Goal: Task Accomplishment & Management: Manage account settings

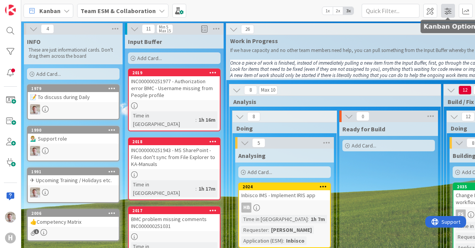
click at [446, 14] on span at bounding box center [448, 11] width 14 height 14
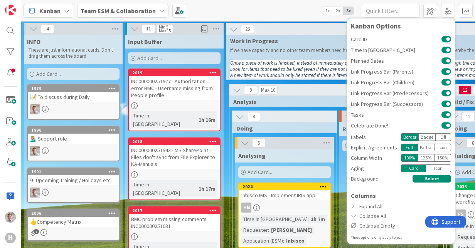
click at [421, 137] on div "Badge" at bounding box center [426, 137] width 17 height 8
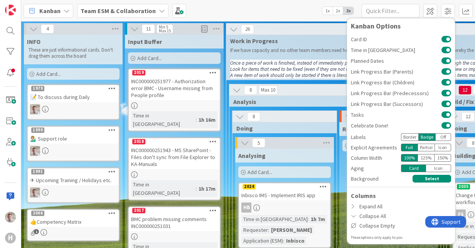
click at [413, 135] on div "Border" at bounding box center [409, 137] width 17 height 8
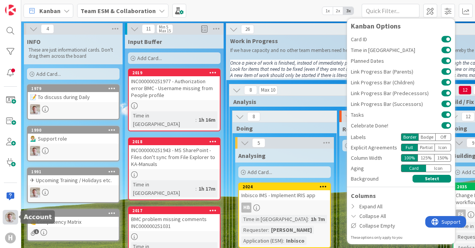
click at [8, 221] on img at bounding box center [10, 217] width 11 height 11
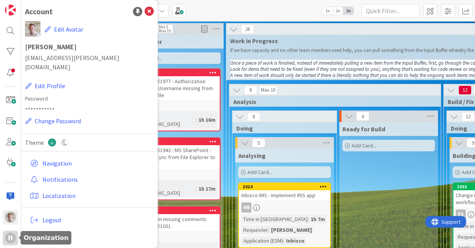
click at [4, 237] on div "H" at bounding box center [10, 238] width 15 height 15
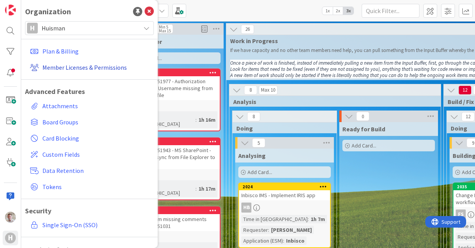
click at [57, 70] on link "Member Licenses & Permissions" at bounding box center [90, 68] width 127 height 14
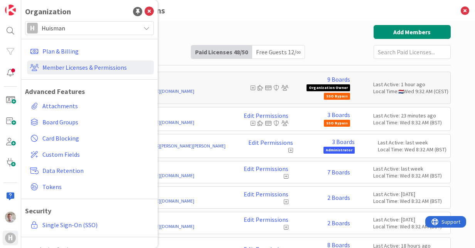
click at [387, 49] on input "text" at bounding box center [412, 52] width 77 height 14
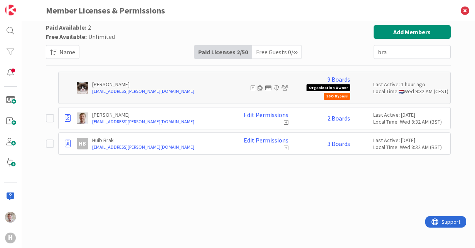
click at [381, 56] on input "bra" at bounding box center [412, 52] width 77 height 14
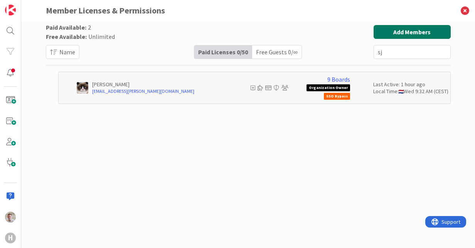
type input "s"
click at [398, 32] on button "Add Members" at bounding box center [412, 32] width 77 height 14
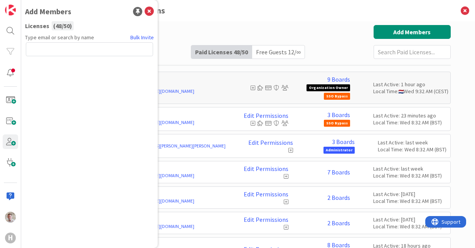
click at [86, 53] on input "text" at bounding box center [89, 49] width 127 height 14
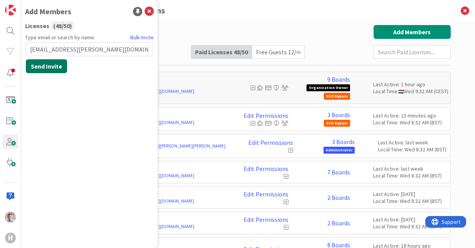
type input "souwerkerk@huisman-nl.com"
click at [45, 68] on button "Send Invite" at bounding box center [46, 66] width 41 height 14
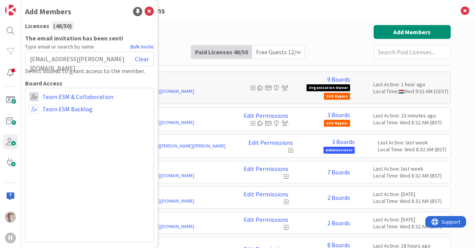
click at [35, 96] on span at bounding box center [33, 96] width 9 height 9
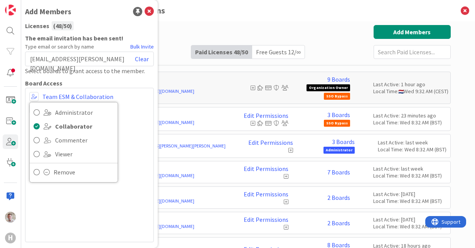
click at [68, 206] on div "Administrator Collaborator Commenter Viewer Remove Team ESM & Collaboration Tea…" at bounding box center [89, 165] width 129 height 155
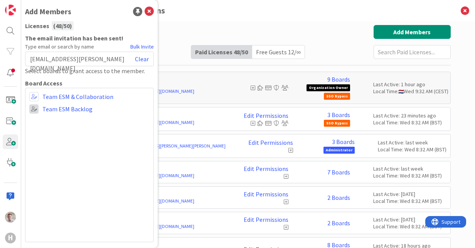
click at [32, 105] on span at bounding box center [33, 108] width 9 height 9
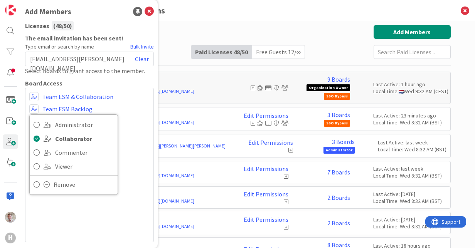
click at [125, 192] on div "Administrator Collaborator Commenter Viewer Remove Team ESM & Collaboration Adm…" at bounding box center [89, 165] width 129 height 155
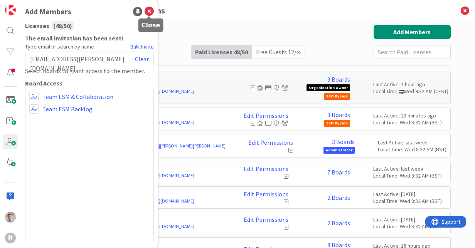
click at [147, 10] on icon at bounding box center [149, 11] width 9 height 9
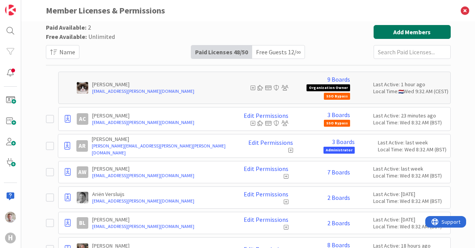
click at [401, 30] on button "Add Members" at bounding box center [412, 32] width 77 height 14
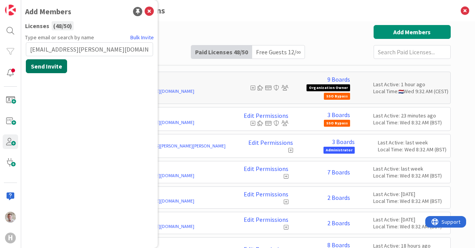
type input "fshen@huisman-nl.com"
click at [42, 68] on button "Send Invite" at bounding box center [46, 66] width 41 height 14
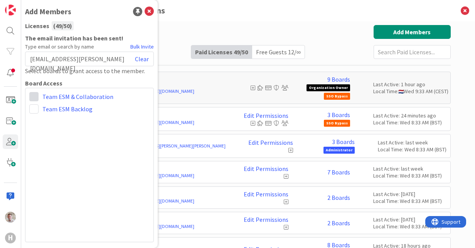
click at [35, 95] on span at bounding box center [33, 96] width 9 height 9
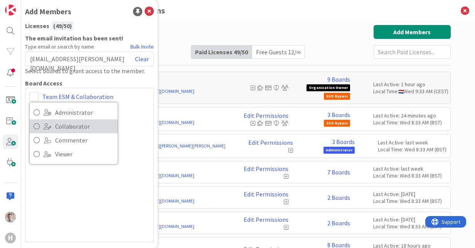
click at [43, 124] on link "Collaborator" at bounding box center [74, 127] width 88 height 14
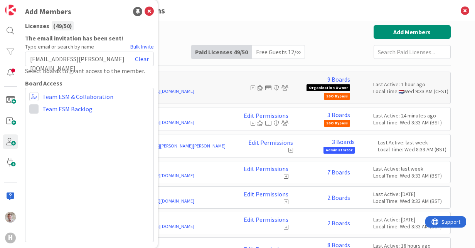
click at [33, 111] on span at bounding box center [33, 108] width 9 height 9
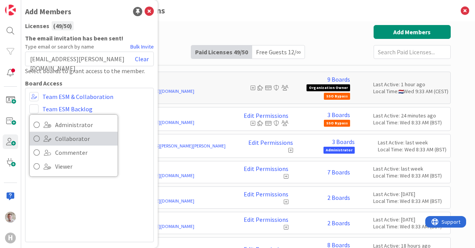
click at [52, 135] on link "Collaborator" at bounding box center [74, 139] width 88 height 14
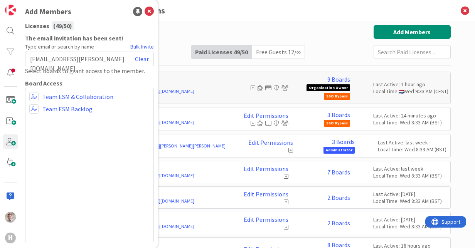
click at [102, 152] on div "Administrator Collaborator Commenter Viewer Remove Team ESM & Collaboration Adm…" at bounding box center [89, 165] width 129 height 155
click at [196, 25] on div "Paid Available: 1 Free Available: Unlimited Name Paid Licenses 49 / 50 Free Gue…" at bounding box center [248, 42] width 405 height 34
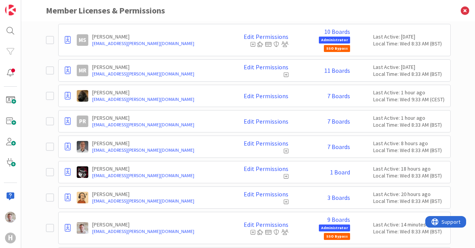
scroll to position [810, 0]
